Goal: Transaction & Acquisition: Download file/media

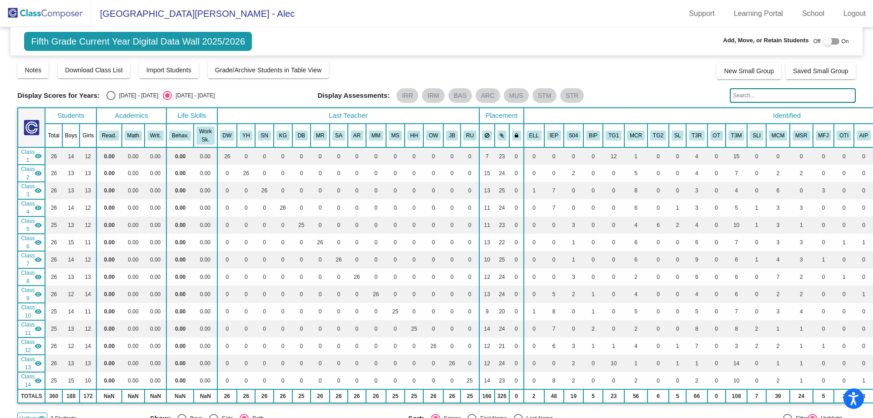
click at [112, 94] on div "Select an option" at bounding box center [110, 95] width 9 height 9
click at [111, 100] on input "[DATE] - [DATE]" at bounding box center [110, 100] width 0 height 0
radio input "true"
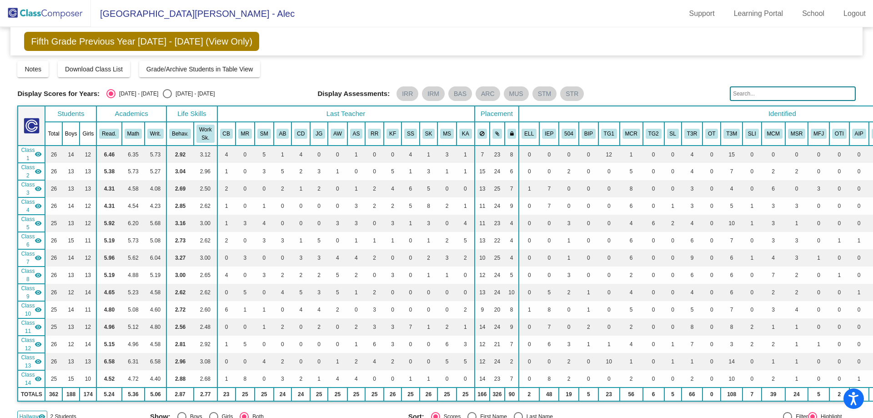
click at [45, 14] on img at bounding box center [45, 13] width 91 height 27
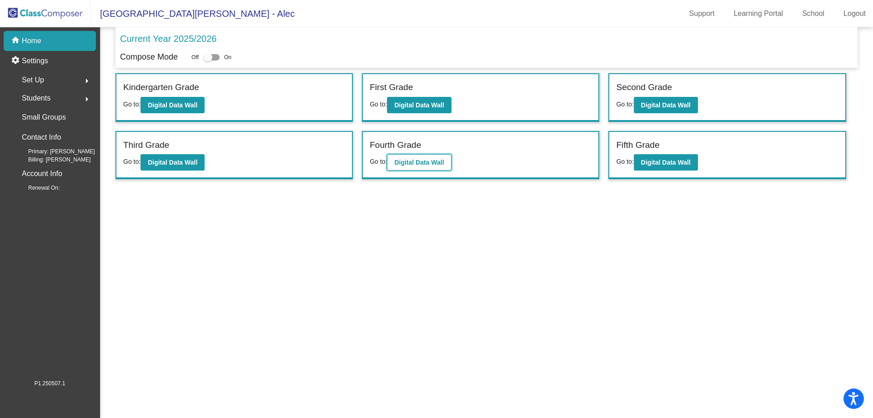
click at [438, 161] on b "Digital Data Wall" at bounding box center [419, 162] width 50 height 7
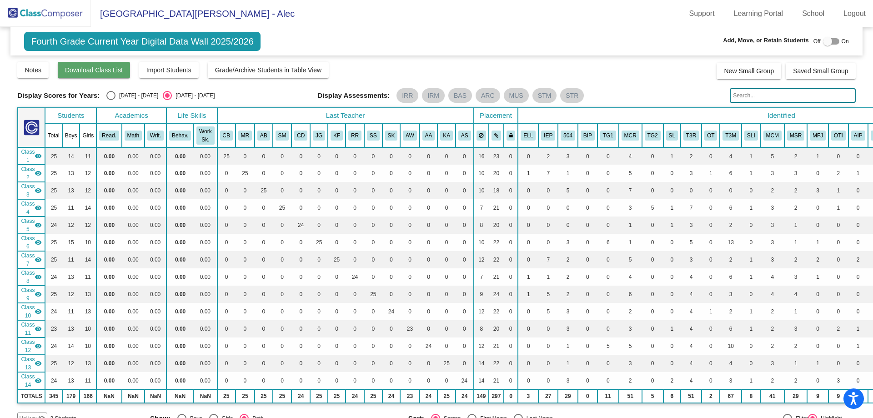
click at [105, 67] on span "Download Class List" at bounding box center [94, 69] width 58 height 7
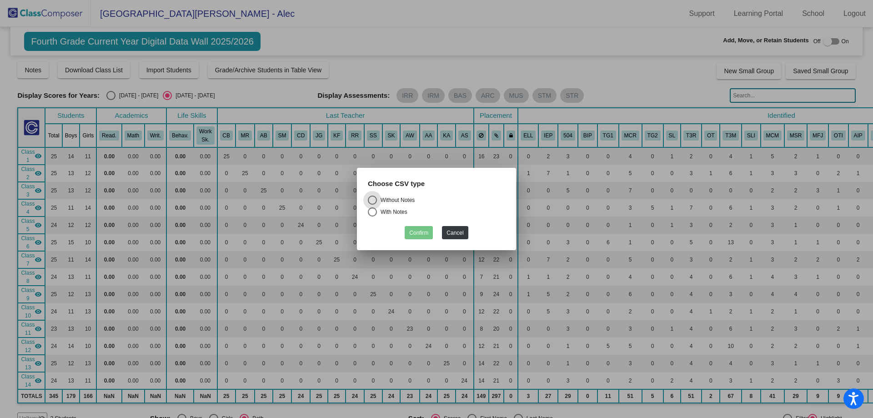
click at [391, 199] on div "Without Notes" at bounding box center [396, 200] width 38 height 8
click at [372, 205] on input "Without Notes" at bounding box center [372, 205] width 0 height 0
radio input "true"
click at [421, 231] on button "Confirm" at bounding box center [419, 232] width 28 height 13
